Goal: Information Seeking & Learning: Learn about a topic

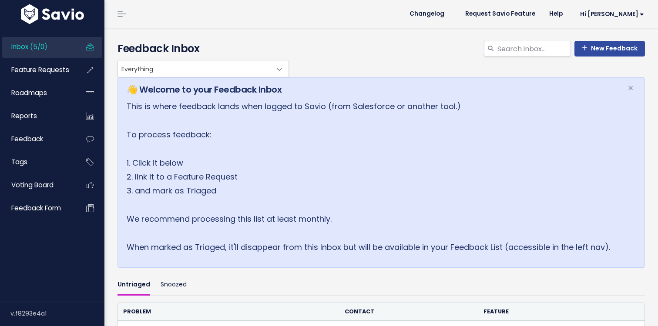
click at [52, 45] on link "Inbox (5/0)" at bounding box center [37, 47] width 70 height 20
click at [46, 67] on span "Feature Requests" at bounding box center [40, 69] width 58 height 9
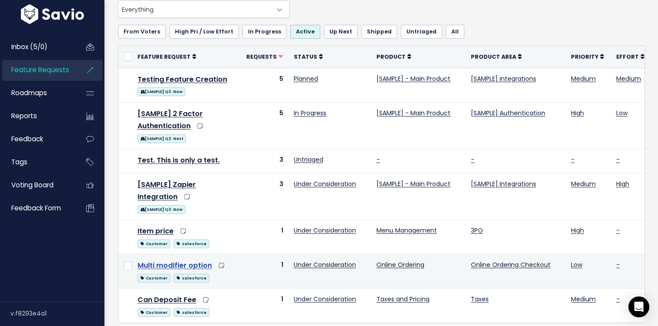
scroll to position [83, 0]
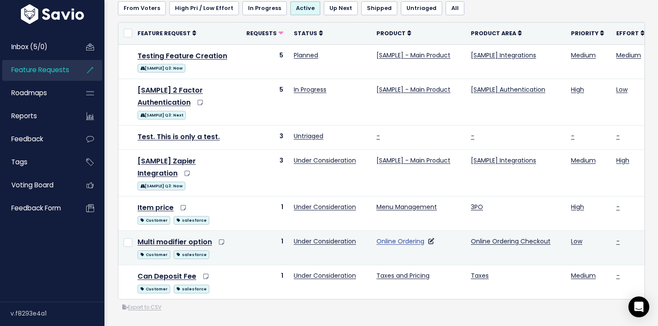
click at [402, 240] on link "Online Ordering" at bounding box center [400, 241] width 48 height 9
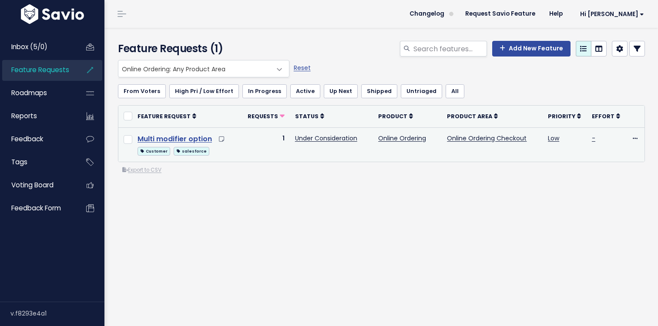
click at [178, 136] on link "Multi modifier option" at bounding box center [174, 139] width 74 height 10
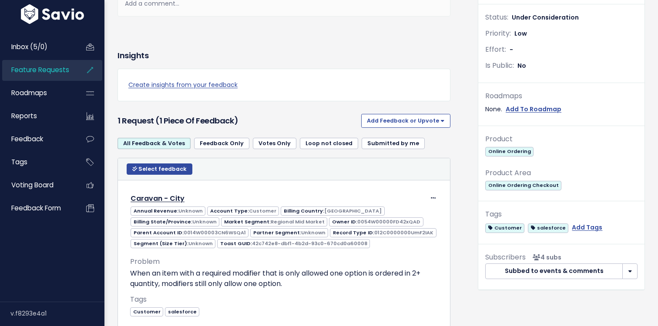
scroll to position [281, 0]
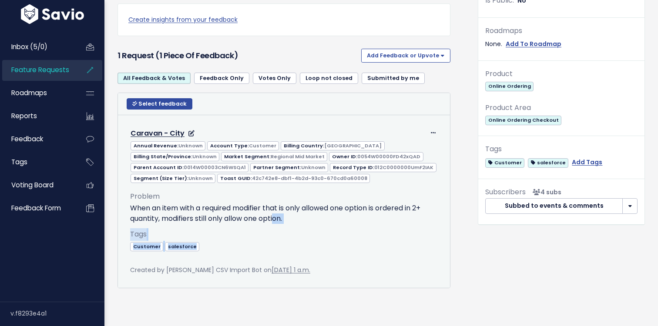
drag, startPoint x: 230, startPoint y: 221, endPoint x: 270, endPoint y: 241, distance: 44.7
click at [270, 241] on div "Problem When an item with a required modifier that is only allowed one option i…" at bounding box center [283, 224] width 307 height 81
click at [270, 241] on div "Tags Customer salesforce" at bounding box center [283, 246] width 307 height 37
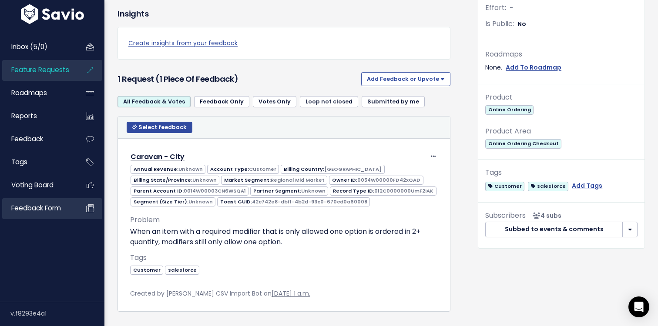
scroll to position [0, 0]
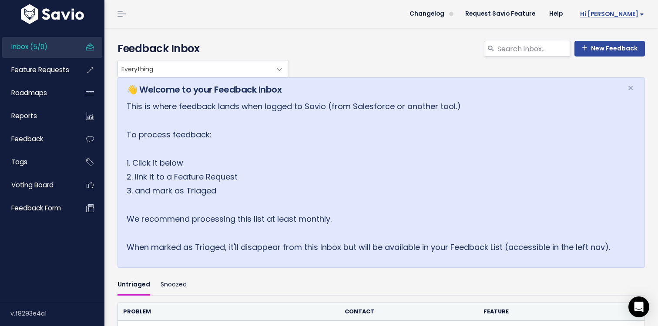
click at [626, 19] on link "Hi [PERSON_NAME]" at bounding box center [609, 13] width 81 height 13
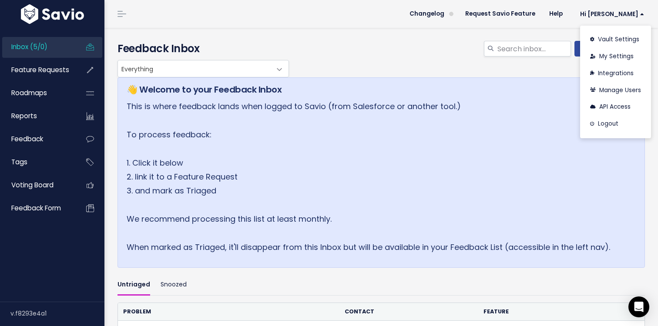
click at [447, 222] on p "This is where feedback lands when logged to Savio (from Salesforce or another t…" at bounding box center [372, 177] width 490 height 155
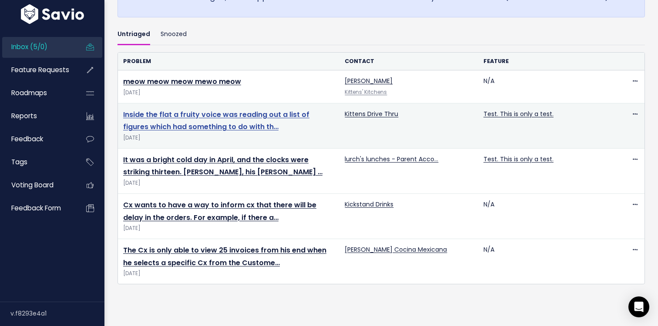
scroll to position [292, 0]
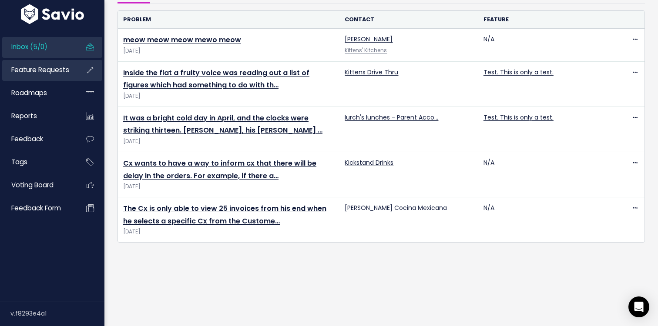
click at [44, 79] on link "Feature Requests" at bounding box center [37, 70] width 70 height 20
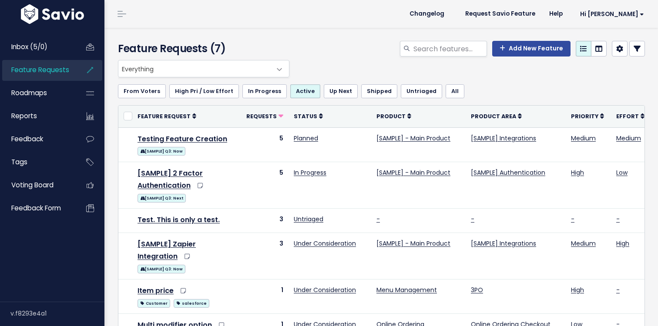
scroll to position [83, 0]
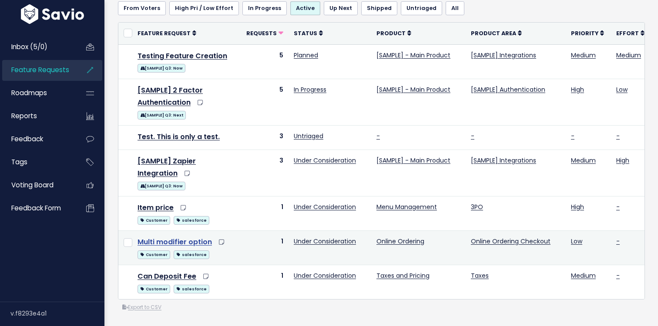
click at [183, 239] on link "Multi modifier option" at bounding box center [174, 242] width 74 height 10
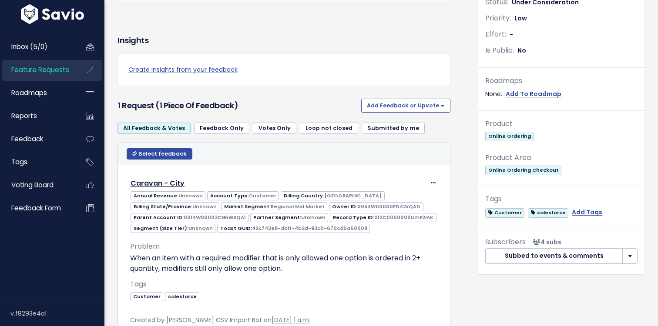
scroll to position [237, 0]
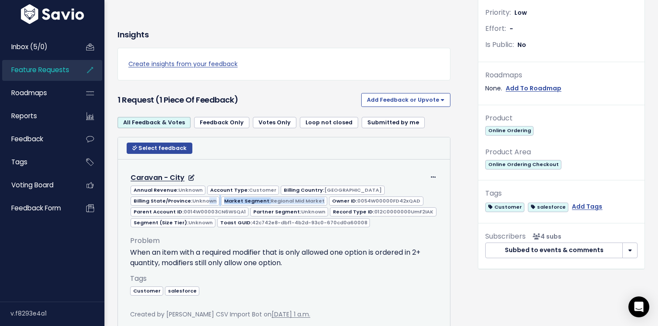
drag, startPoint x: 311, startPoint y: 202, endPoint x: 204, endPoint y: 202, distance: 107.4
click at [204, 202] on span "Annual Revenue: Unknown Account Type: Customer Billing Country: [GEOGRAPHIC_DAT…" at bounding box center [283, 206] width 306 height 42
click at [204, 202] on span "Unknown" at bounding box center [204, 200] width 24 height 7
drag, startPoint x: 305, startPoint y: 217, endPoint x: 248, endPoint y: 229, distance: 57.7
click at [248, 229] on div "Edit Return to Inbox [GEOGRAPHIC_DATA] [GEOGRAPHIC_DATA] Tags" at bounding box center [283, 246] width 321 height 163
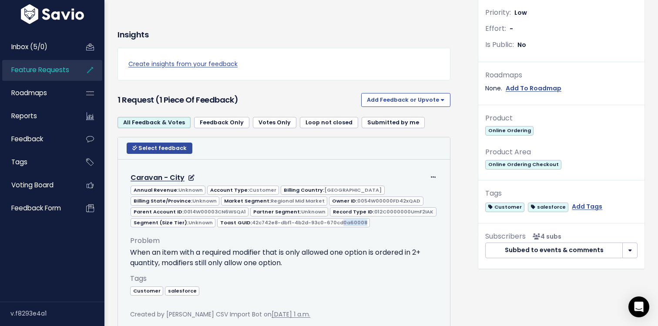
click at [248, 229] on div "Problem When an item with a required modifier that is only allowed one option i…" at bounding box center [283, 268] width 307 height 81
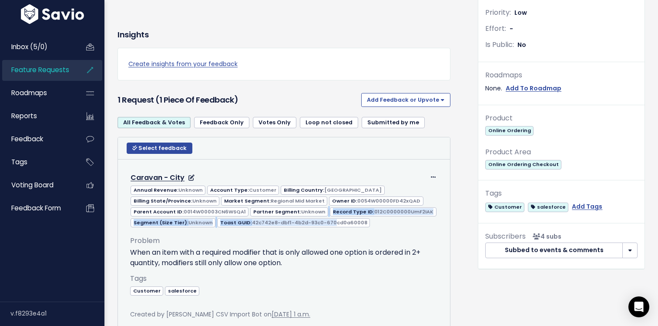
drag, startPoint x: 274, startPoint y: 213, endPoint x: 264, endPoint y: 217, distance: 10.7
click at [264, 217] on div "Annual Revenue: Unknown Account Type: Customer Billing Country: [GEOGRAPHIC_DAT…" at bounding box center [284, 206] width 321 height 44
click at [264, 217] on div "Annual Revenue: Unknown Account Type: Customer Billing Country: United Kingdom …" at bounding box center [284, 206] width 321 height 44
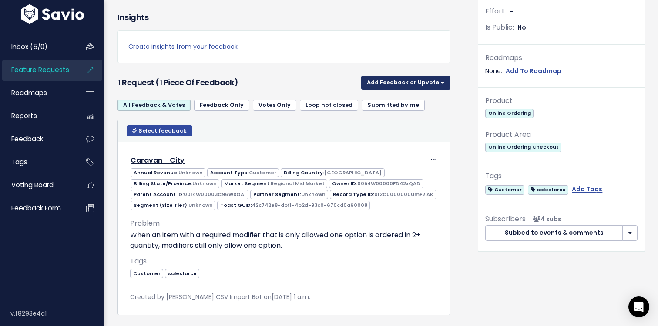
scroll to position [0, 0]
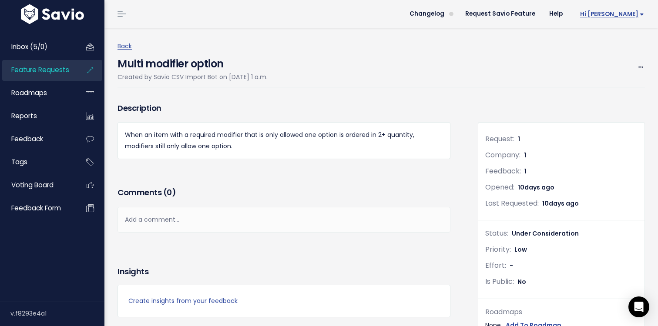
click at [631, 13] on span "Hi [PERSON_NAME]" at bounding box center [612, 14] width 64 height 7
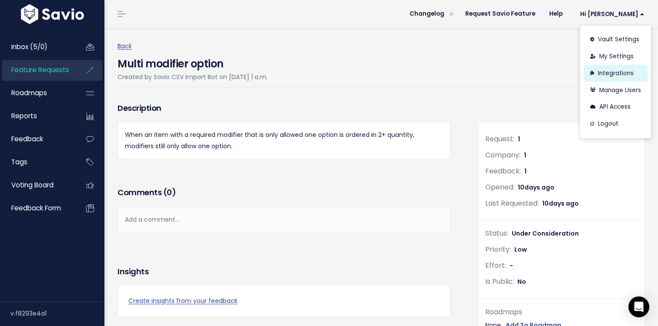
click at [607, 77] on link "Integrations" at bounding box center [615, 73] width 64 height 17
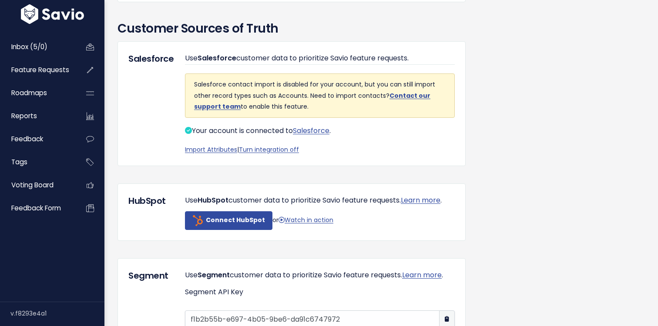
scroll to position [561, 0]
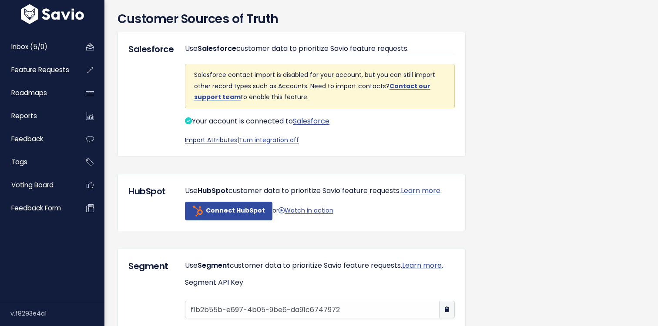
click at [222, 144] on link "Import Attributes" at bounding box center [211, 140] width 52 height 9
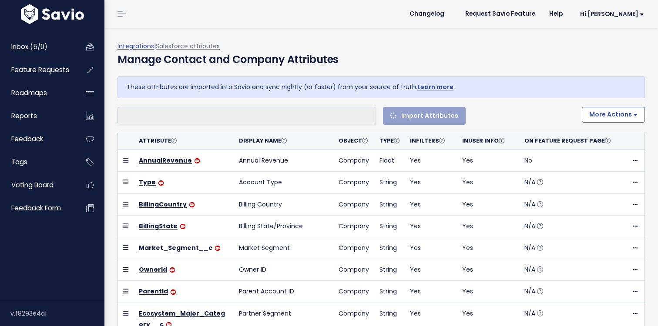
scroll to position [14, 0]
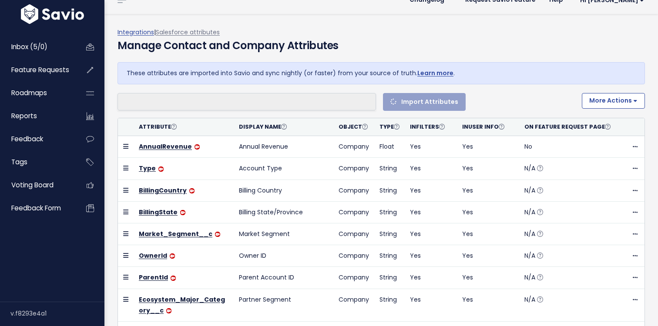
select select
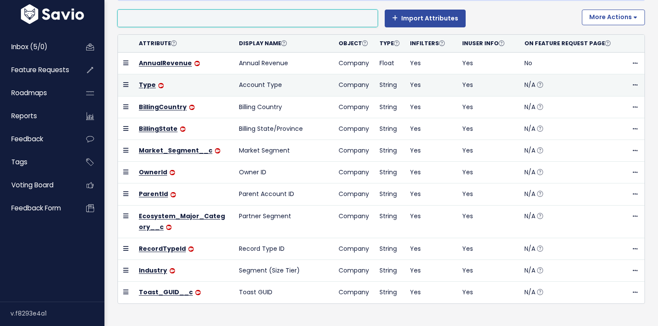
scroll to position [93, 0]
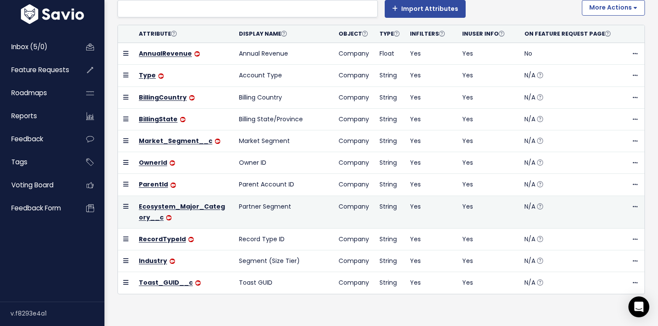
drag, startPoint x: 281, startPoint y: 202, endPoint x: 242, endPoint y: 200, distance: 38.7
click at [240, 200] on td "Partner Segment" at bounding box center [284, 212] width 100 height 33
click at [245, 201] on td "Partner Segment" at bounding box center [284, 212] width 100 height 33
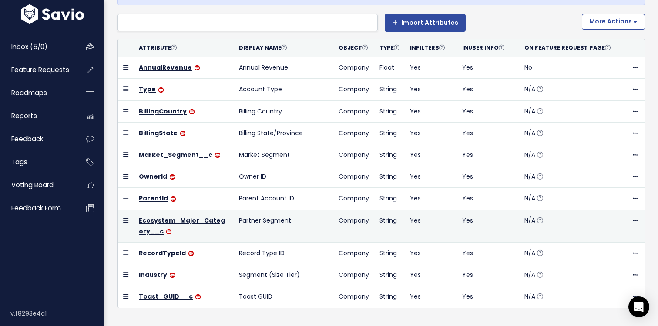
scroll to position [1, 0]
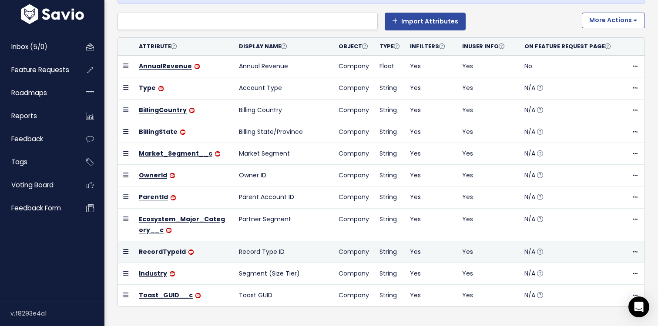
click at [320, 251] on td "Record Type ID" at bounding box center [284, 252] width 100 height 22
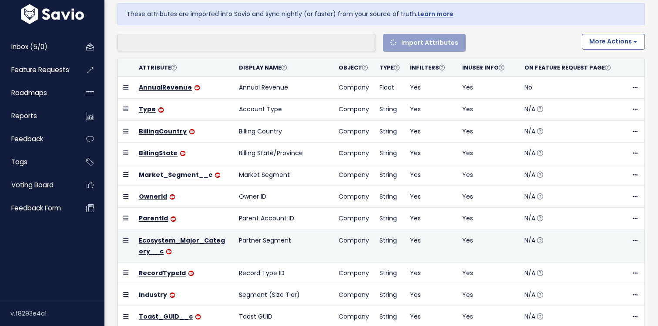
select select
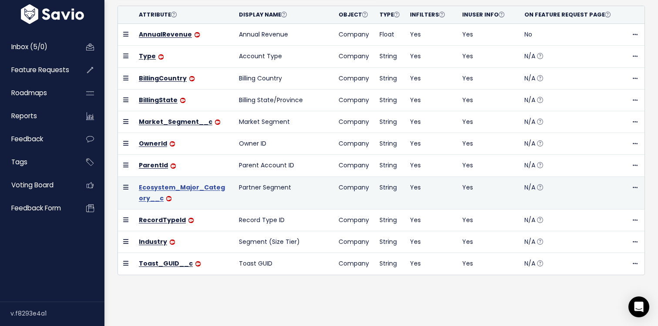
scroll to position [101, 0]
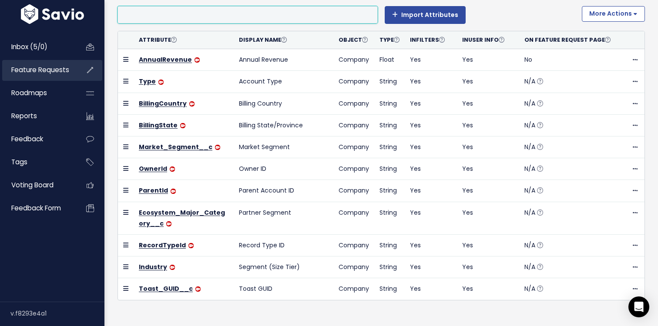
click at [45, 63] on link "Feature Requests" at bounding box center [37, 70] width 70 height 20
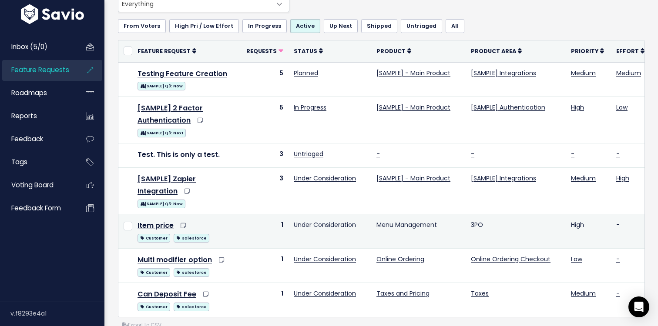
scroll to position [83, 0]
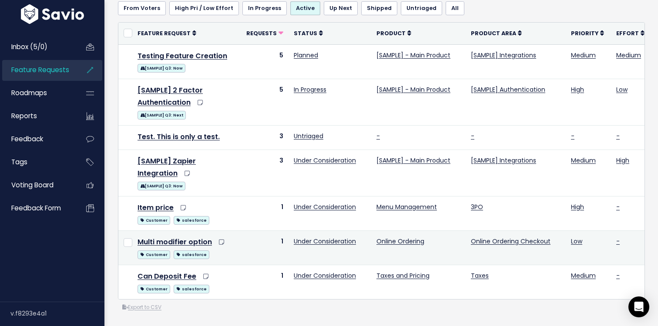
click at [196, 236] on td "Multi modifier option Customer salesforce" at bounding box center [186, 248] width 109 height 34
click at [196, 239] on link "Multi modifier option" at bounding box center [174, 242] width 74 height 10
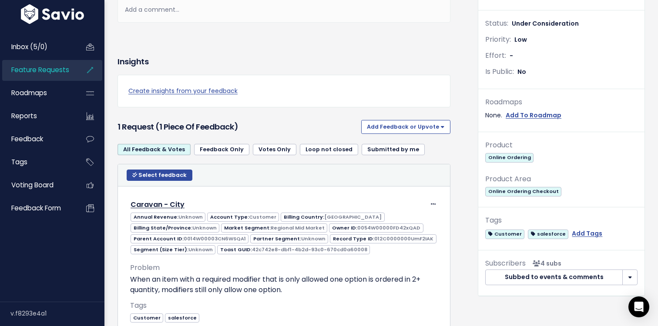
scroll to position [238, 0]
